Goal: Transaction & Acquisition: Purchase product/service

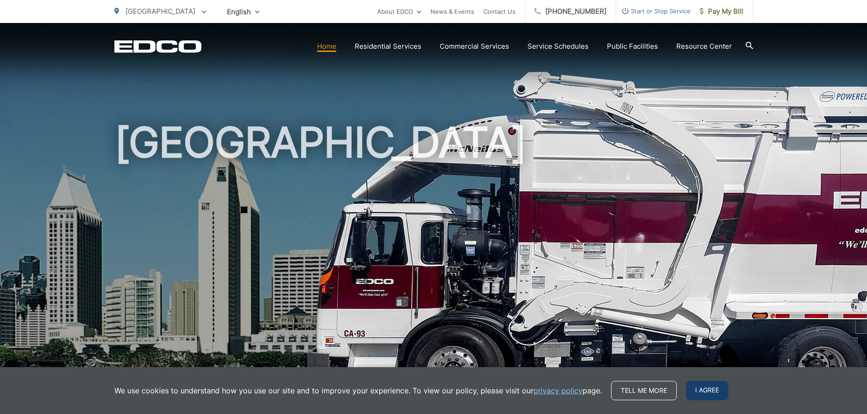
click at [707, 385] on span "I agree" at bounding box center [707, 390] width 42 height 19
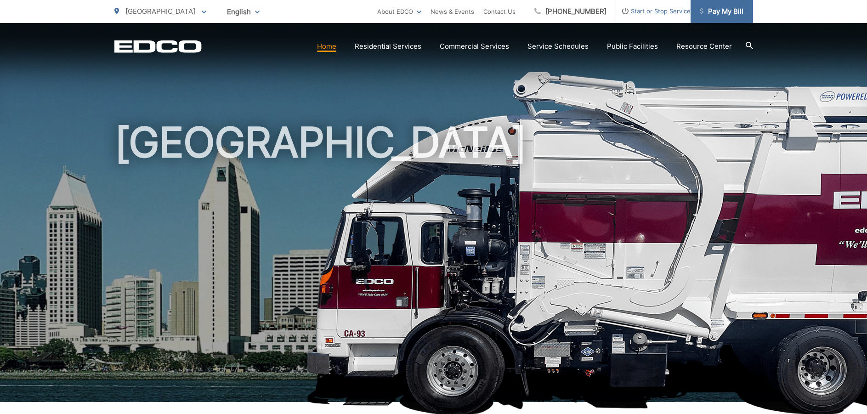
click at [735, 13] on span "Pay My Bill" at bounding box center [722, 11] width 44 height 11
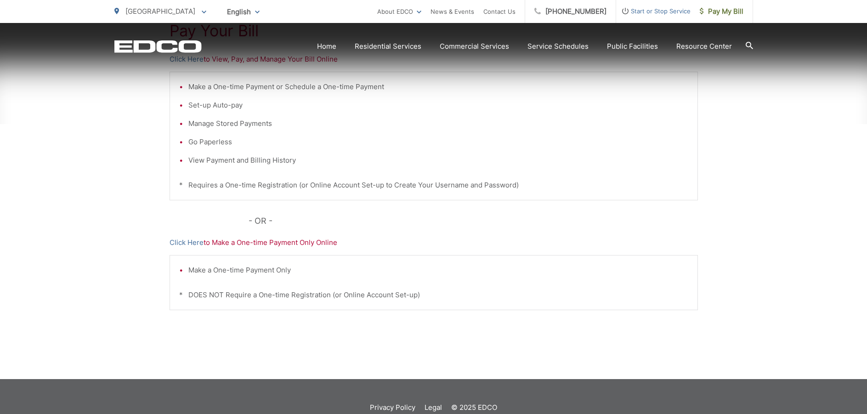
scroll to position [230, 0]
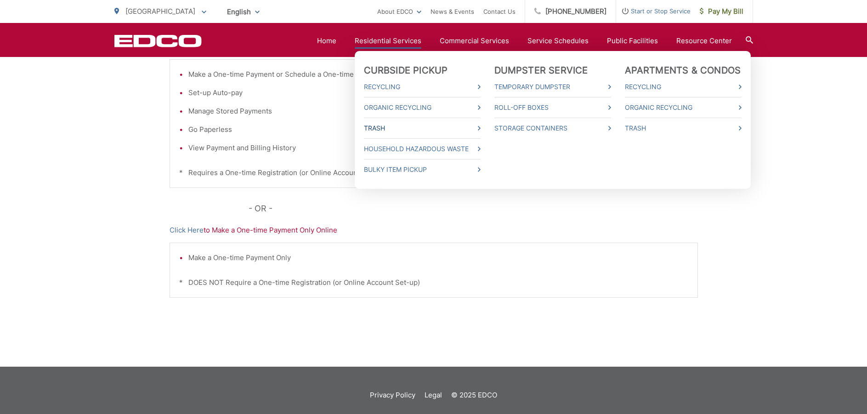
click at [389, 129] on link "Trash" at bounding box center [422, 128] width 117 height 11
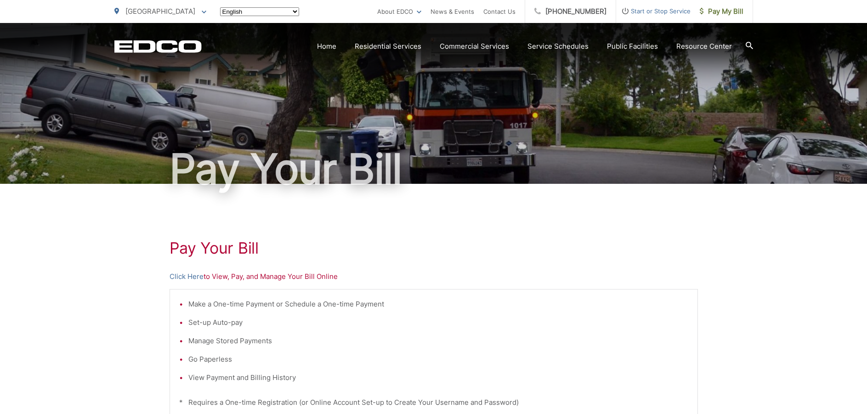
scroll to position [230, 0]
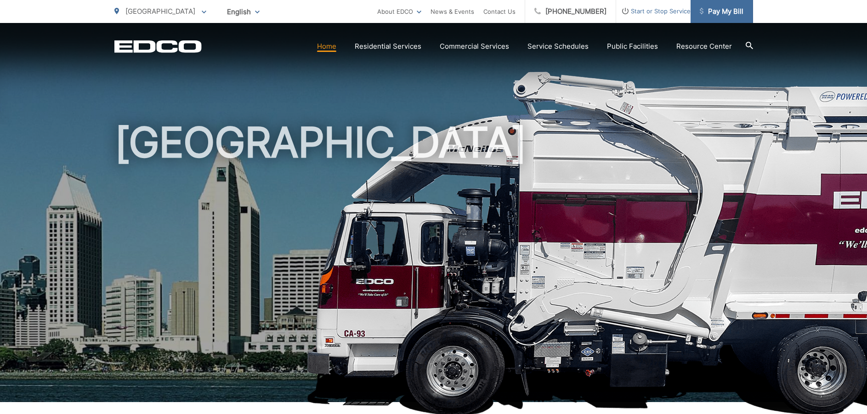
click at [732, 13] on span "Pay My Bill" at bounding box center [722, 11] width 44 height 11
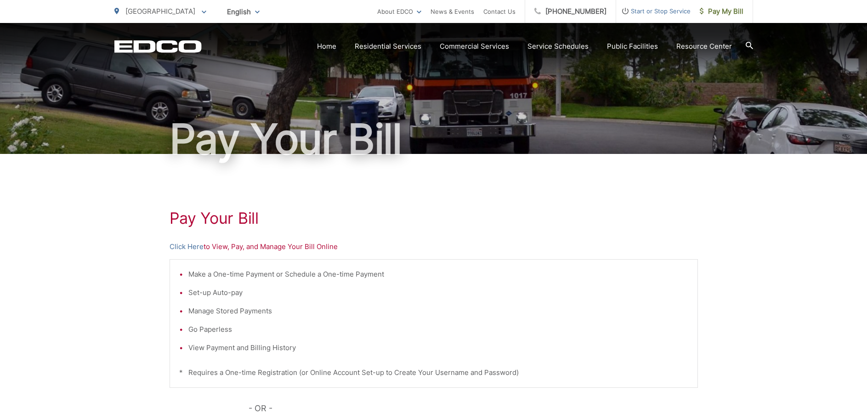
scroll to position [46, 0]
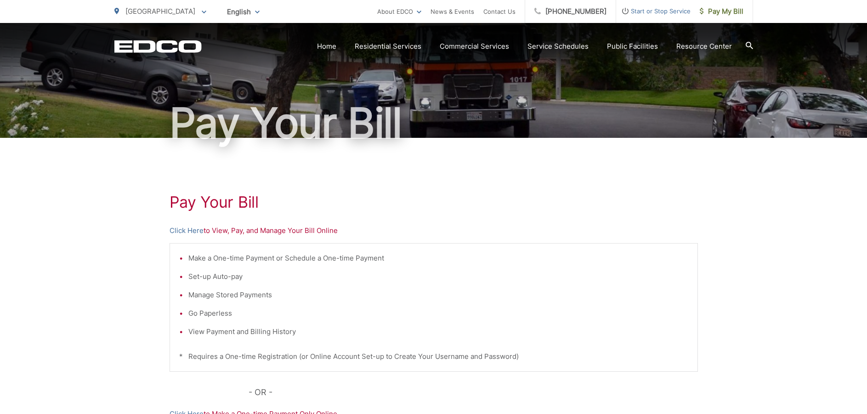
click at [229, 229] on p "Click Here to View, Pay, and Manage Your Bill Online" at bounding box center [434, 230] width 529 height 11
click at [201, 229] on link "Click Here" at bounding box center [187, 230] width 34 height 11
